Goal: Task Accomplishment & Management: Manage account settings

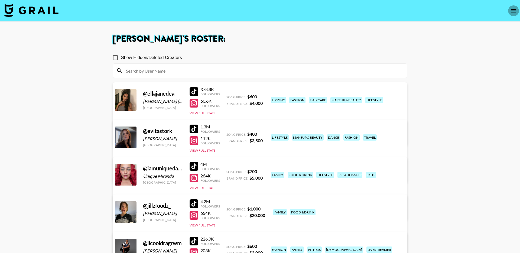
click at [513, 11] on icon "open drawer" at bounding box center [514, 11] width 7 height 7
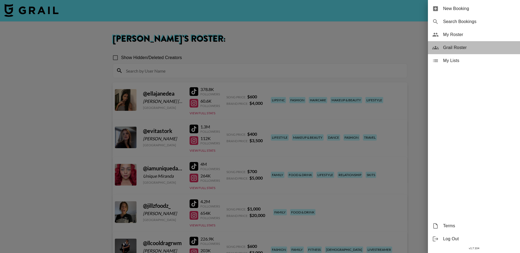
click at [458, 42] on div "Grail Roster" at bounding box center [474, 47] width 92 height 13
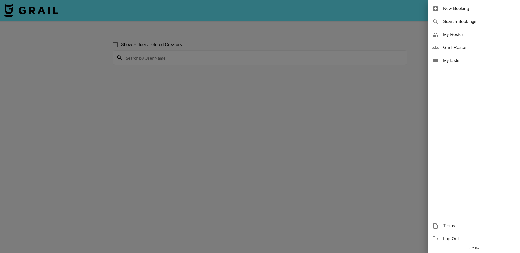
click at [153, 60] on div at bounding box center [260, 126] width 520 height 253
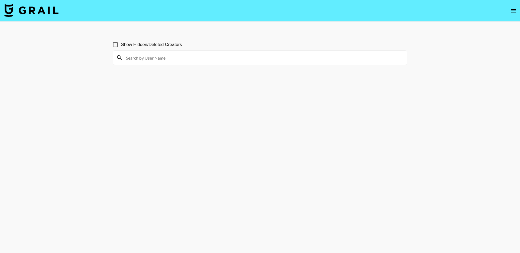
click at [173, 59] on input at bounding box center [263, 57] width 281 height 9
type input "romeloand"
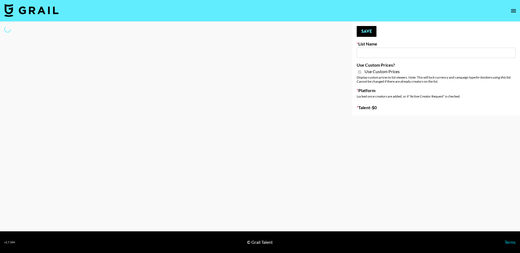
type input "Sleep & Glow"
checkbox input "true"
select select "Brand"
type input "Airbrush [DATE] Filters"
checkbox input "true"
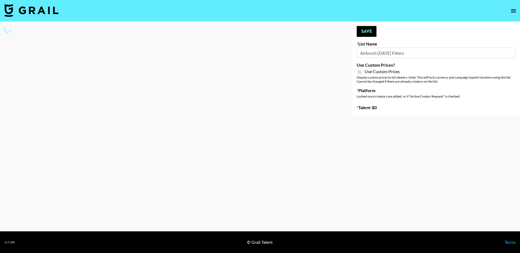
select select "Brand"
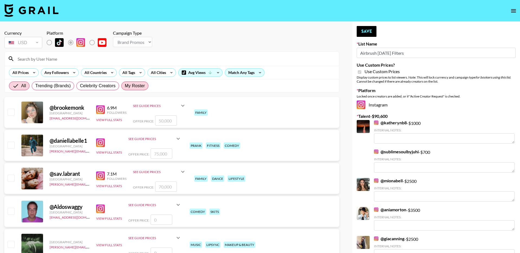
click at [137, 85] on span "My Roster" at bounding box center [135, 86] width 20 height 7
click at [125, 86] on input "My Roster" at bounding box center [125, 86] width 0 height 0
radio input "true"
